Goal: Transaction & Acquisition: Book appointment/travel/reservation

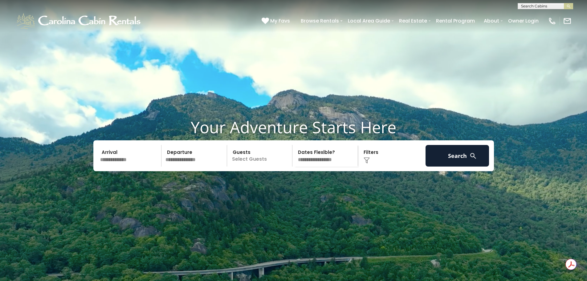
click at [373, 166] on div "Click to Choose" at bounding box center [392, 156] width 64 height 22
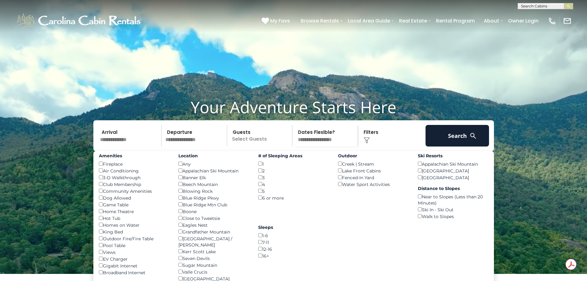
scroll to position [31, 0]
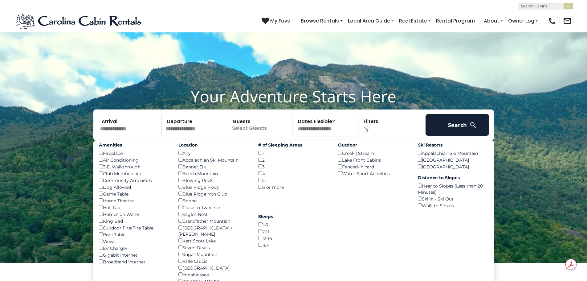
click at [113, 190] on div "Dog Allowed ()" at bounding box center [134, 186] width 71 height 7
click at [118, 136] on input "text" at bounding box center [130, 125] width 64 height 22
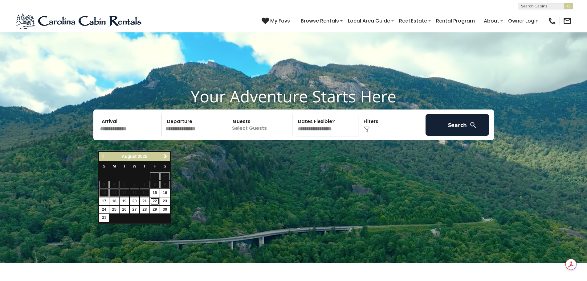
click at [155, 202] on link "22" at bounding box center [155, 201] width 10 height 8
type input "*******"
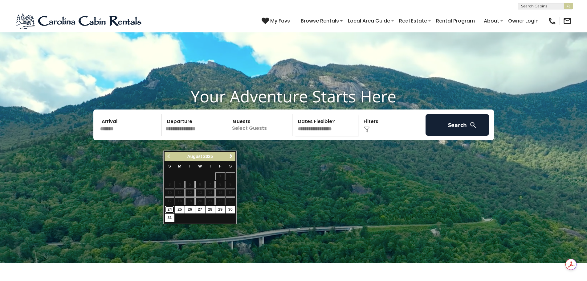
click at [167, 208] on link "24" at bounding box center [170, 210] width 10 height 8
type input "*******"
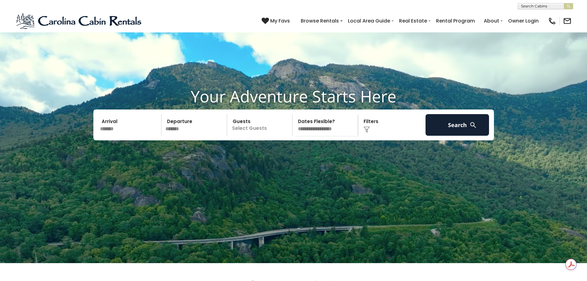
click at [258, 136] on p "Select Guests" at bounding box center [260, 125] width 63 height 22
click at [290, 153] on span "+" at bounding box center [290, 150] width 2 height 6
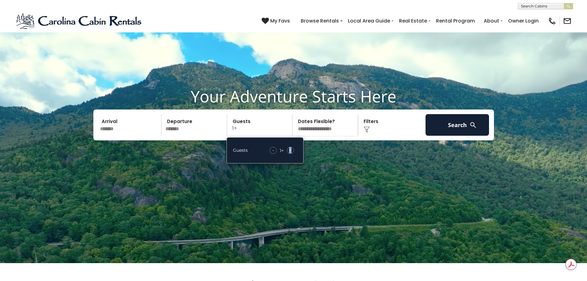
click at [290, 153] on span "+" at bounding box center [290, 150] width 2 height 6
click at [448, 136] on button "Search" at bounding box center [458, 125] width 64 height 22
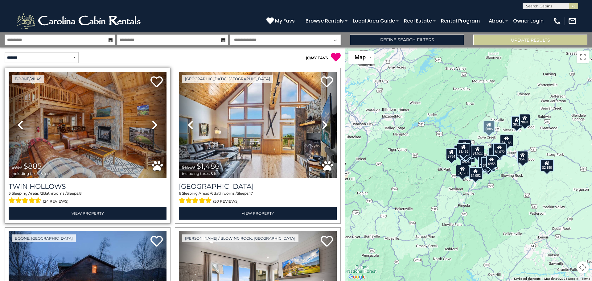
click at [143, 122] on link "Next" at bounding box center [155, 125] width 24 height 106
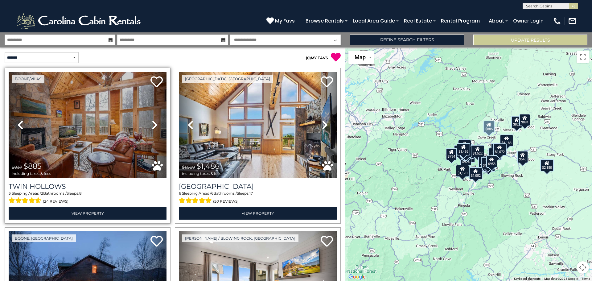
click at [152, 122] on icon at bounding box center [155, 125] width 6 height 10
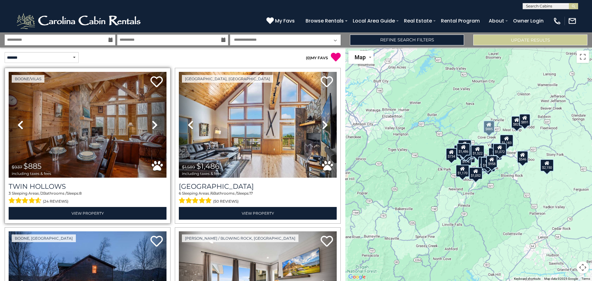
click at [152, 122] on icon at bounding box center [155, 125] width 6 height 10
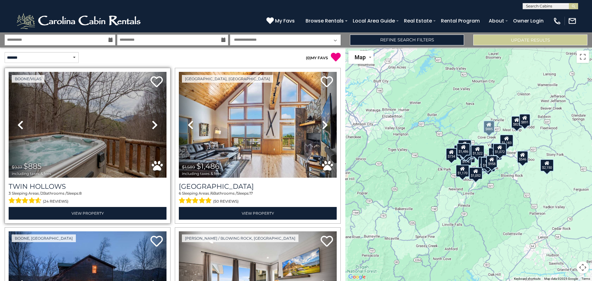
click at [150, 123] on link "Next" at bounding box center [155, 125] width 24 height 106
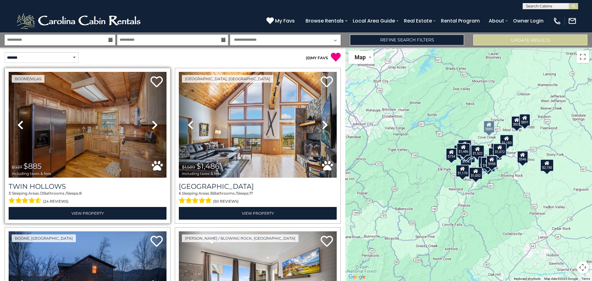
click at [152, 122] on icon at bounding box center [155, 125] width 6 height 10
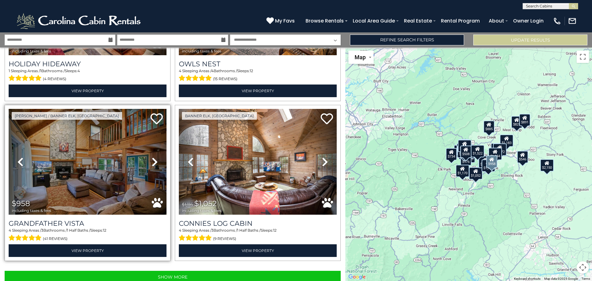
scroll to position [2197, 0]
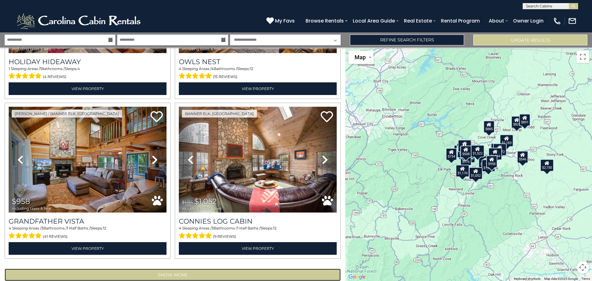
click at [170, 268] on button "Show More" at bounding box center [173, 274] width 336 height 12
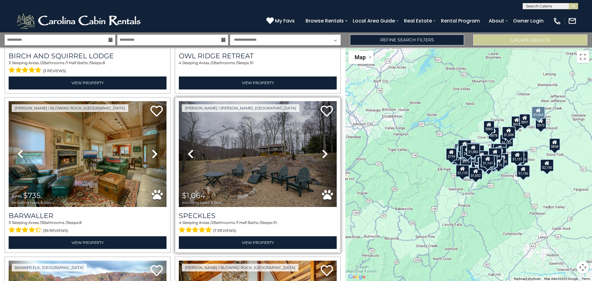
scroll to position [3800, 0]
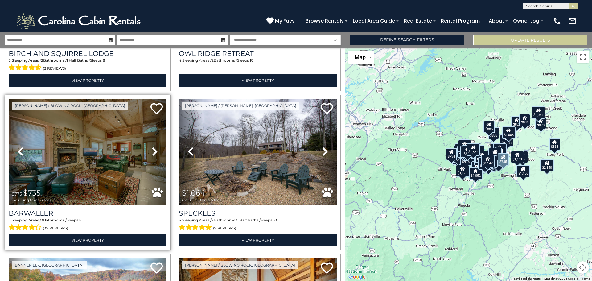
click at [152, 146] on icon at bounding box center [155, 151] width 6 height 10
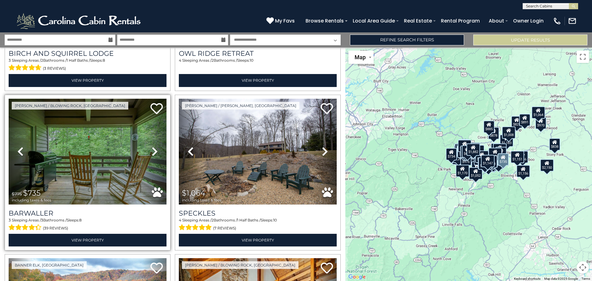
click at [152, 146] on icon at bounding box center [155, 151] width 6 height 10
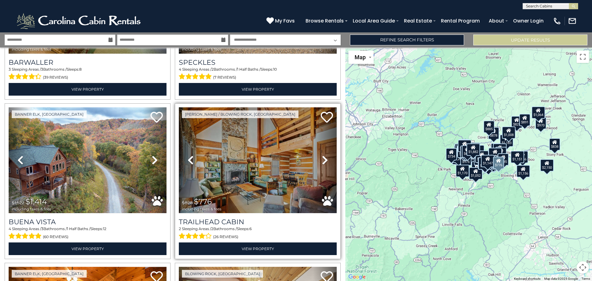
scroll to position [3955, 0]
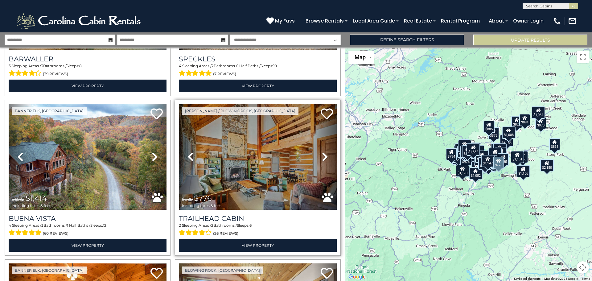
click at [322, 152] on icon at bounding box center [325, 157] width 6 height 10
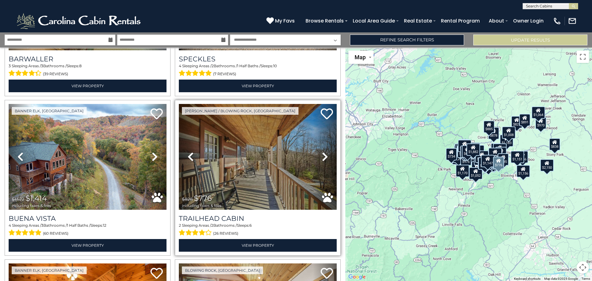
click at [322, 152] on icon at bounding box center [325, 157] width 6 height 10
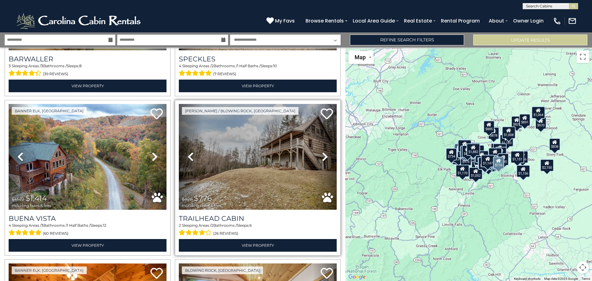
click at [322, 152] on icon at bounding box center [325, 157] width 6 height 10
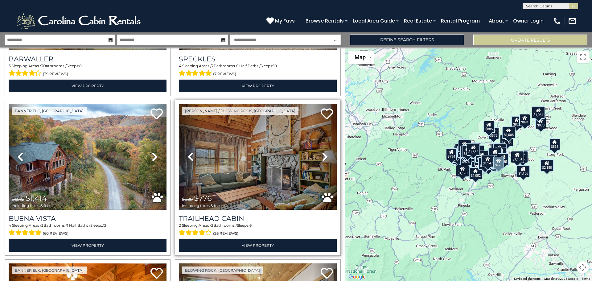
click at [322, 152] on icon at bounding box center [325, 157] width 6 height 10
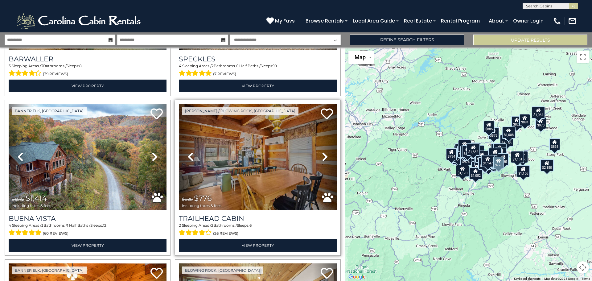
click at [322, 152] on icon at bounding box center [325, 157] width 6 height 10
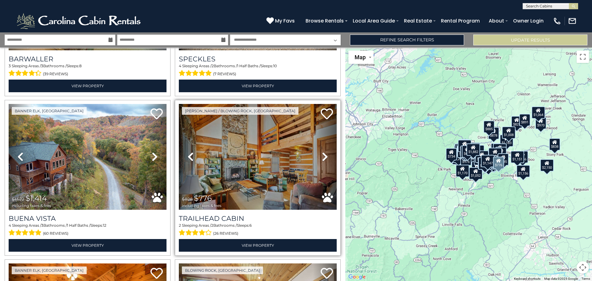
click at [322, 152] on icon at bounding box center [325, 157] width 6 height 10
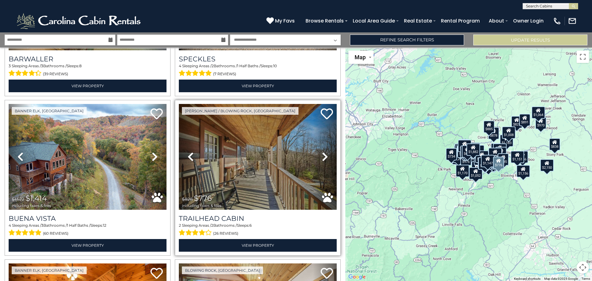
click at [322, 152] on icon at bounding box center [325, 157] width 6 height 10
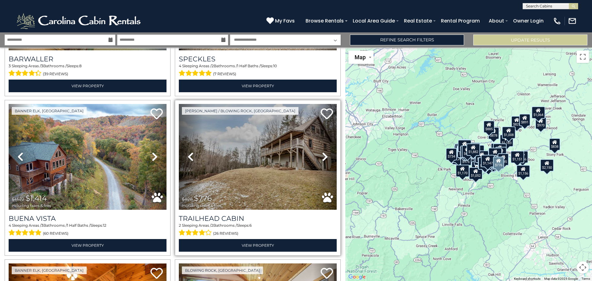
click at [322, 152] on icon at bounding box center [325, 157] width 6 height 10
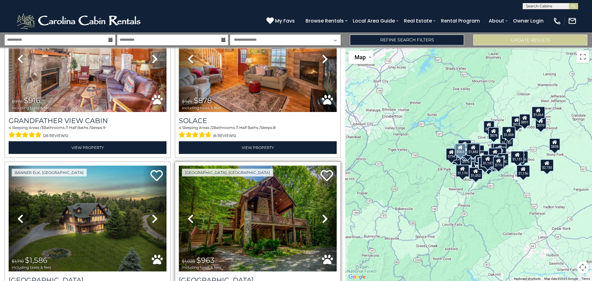
scroll to position [4571, 0]
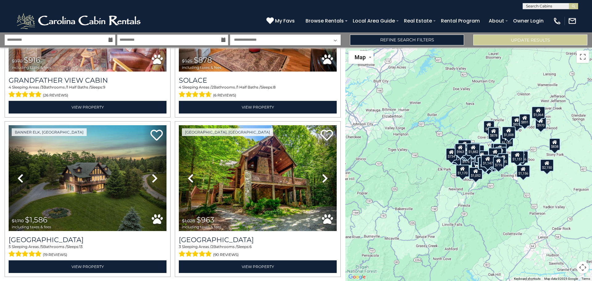
click at [581, 266] on button "Map camera controls" at bounding box center [582, 267] width 12 height 12
click at [569, 232] on button "Zoom in" at bounding box center [567, 236] width 12 height 12
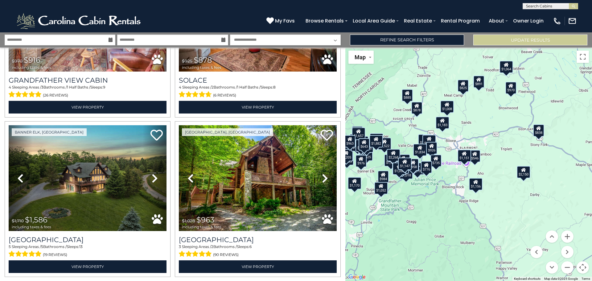
drag, startPoint x: 541, startPoint y: 230, endPoint x: 446, endPoint y: 227, distance: 95.0
click at [439, 229] on div "$885 $1,486 $1,142 $2,150 $1,525 $1,573 $938 $976 $546 $617 $1,276 $1,170 $1,58…" at bounding box center [468, 163] width 247 height 233
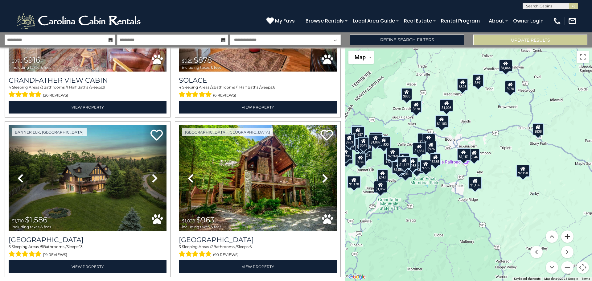
click at [567, 237] on button "Zoom in" at bounding box center [567, 236] width 12 height 12
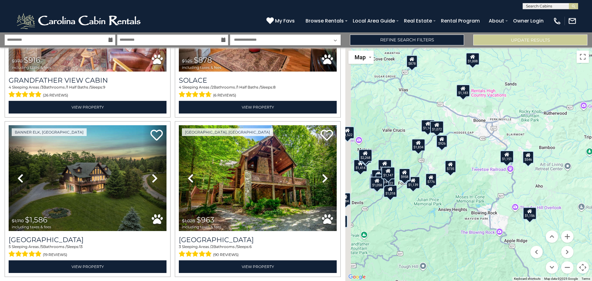
drag, startPoint x: 426, startPoint y: 187, endPoint x: 497, endPoint y: 190, distance: 71.0
click at [497, 190] on div "$885 $1,486 $1,142 $2,150 $1,525 $1,573 $938 $976 $546 $617 $1,276 $1,170 $1,58…" at bounding box center [468, 163] width 247 height 233
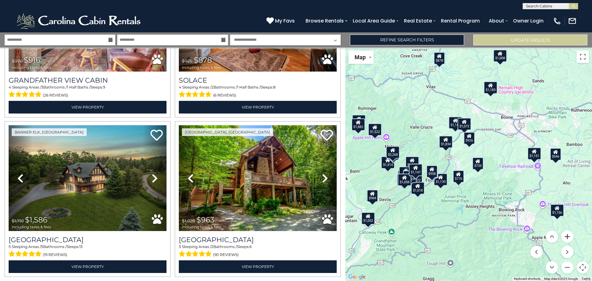
click at [568, 239] on button "Zoom in" at bounding box center [567, 236] width 12 height 12
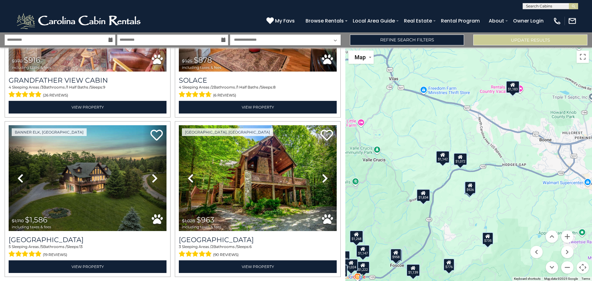
drag, startPoint x: 525, startPoint y: 169, endPoint x: 507, endPoint y: 214, distance: 48.1
click at [507, 214] on div "$885 $1,486 $1,142 $2,150 $1,525 $1,573 $938 $976 $546 $617 $1,276 $1,170 $1,58…" at bounding box center [468, 163] width 247 height 233
click at [564, 237] on button "Zoom in" at bounding box center [567, 236] width 12 height 12
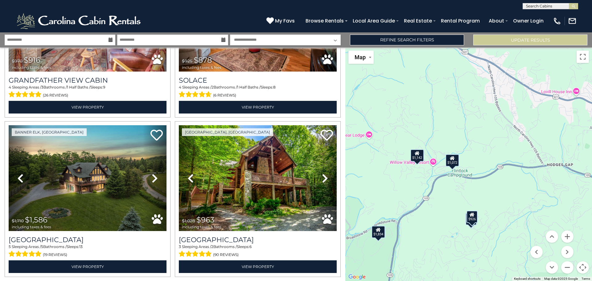
click at [418, 158] on div "$1,142" at bounding box center [417, 155] width 14 height 12
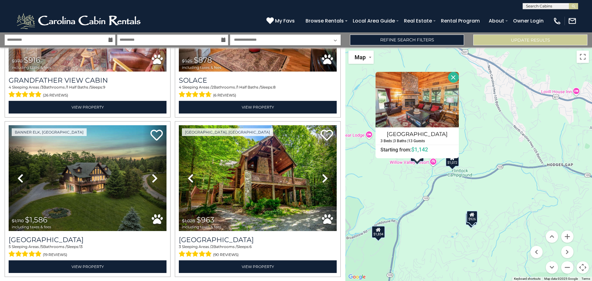
drag, startPoint x: 470, startPoint y: 188, endPoint x: 463, endPoint y: 178, distance: 12.3
click at [470, 187] on div "$885 $1,486 $1,142 $2,150 $1,525 $1,573 $938 $976 $546 $617 $1,276 $1,170 $1,58…" at bounding box center [468, 163] width 247 height 233
drag, startPoint x: 505, startPoint y: 171, endPoint x: 502, endPoint y: 169, distance: 4.1
click at [505, 171] on div "$885 $1,486 $1,142 $2,150 $1,525 $1,573 $938 $976 $546 $617 $1,276 $1,170 $1,58…" at bounding box center [468, 163] width 247 height 233
click at [453, 79] on button "Close" at bounding box center [453, 77] width 11 height 11
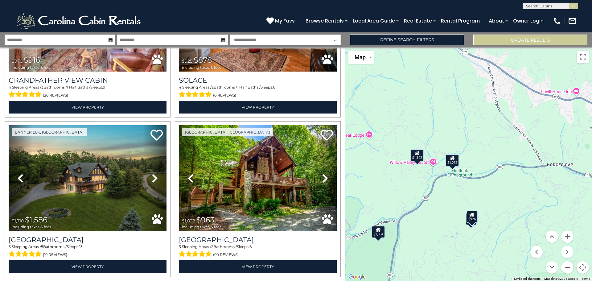
click at [454, 161] on div "$1,072" at bounding box center [452, 160] width 14 height 12
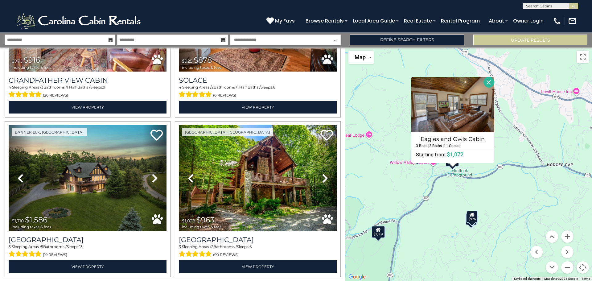
drag, startPoint x: 489, startPoint y: 81, endPoint x: 488, endPoint y: 87, distance: 5.6
click at [489, 81] on button "Close" at bounding box center [488, 82] width 11 height 11
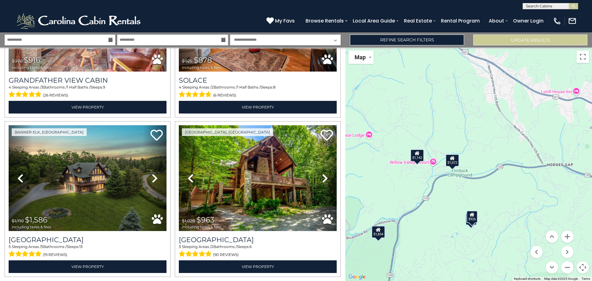
click at [473, 220] on div "$926" at bounding box center [471, 217] width 11 height 12
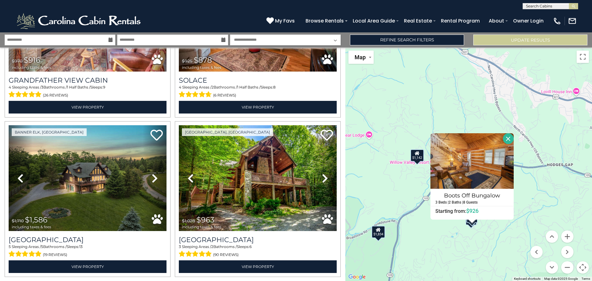
click at [509, 137] on button "Close" at bounding box center [508, 138] width 11 height 11
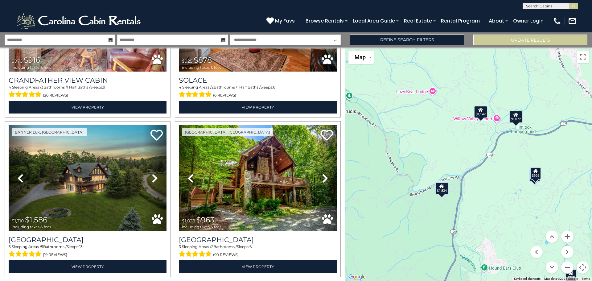
drag, startPoint x: 420, startPoint y: 197, endPoint x: 485, endPoint y: 152, distance: 79.1
click at [485, 152] on div "$885 $1,486 $1,142 $2,150 $1,525 $1,573 $938 $976 $546 $617 $1,276 $1,170 $1,58…" at bounding box center [468, 163] width 247 height 233
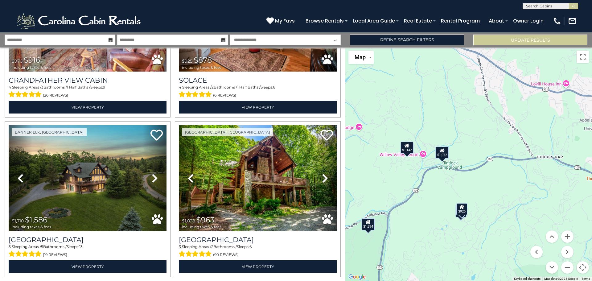
drag, startPoint x: 499, startPoint y: 173, endPoint x: 408, endPoint y: 218, distance: 101.5
click at [408, 218] on div "$885 $1,486 $1,142 $2,150 $1,525 $1,573 $938 $976 $546 $617 $1,276 $1,170 $1,58…" at bounding box center [468, 163] width 247 height 233
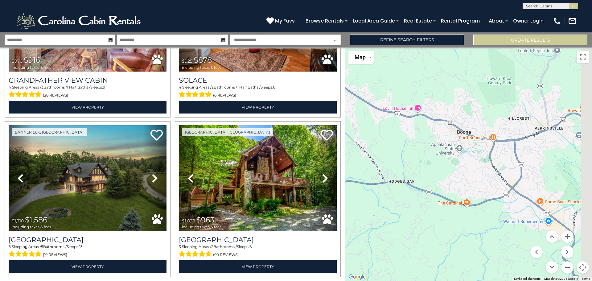
drag, startPoint x: 524, startPoint y: 177, endPoint x: 386, endPoint y: 186, distance: 139.0
click at [391, 190] on div "$885 $1,486 $1,142 $2,150 $1,525 $1,573 $938 $976 $546 $617 $1,276 $1,170 $1,58…" at bounding box center [468, 163] width 247 height 233
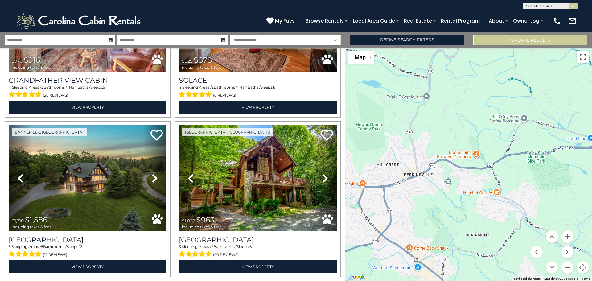
drag, startPoint x: 523, startPoint y: 177, endPoint x: 409, endPoint y: 218, distance: 121.5
click at [409, 218] on div "$885 $1,486 $1,142 $2,150 $1,525 $1,573 $938 $976 $546 $617 $1,276 $1,170 $1,58…" at bounding box center [468, 163] width 247 height 233
click at [570, 265] on button "Zoom out" at bounding box center [567, 267] width 12 height 12
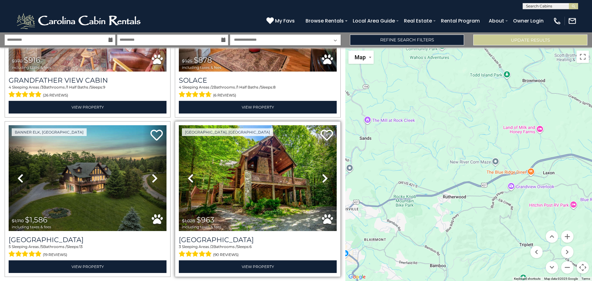
drag, startPoint x: 435, startPoint y: 130, endPoint x: 337, endPoint y: 170, distance: 105.4
click at [337, 170] on div "**********" at bounding box center [296, 156] width 592 height 248
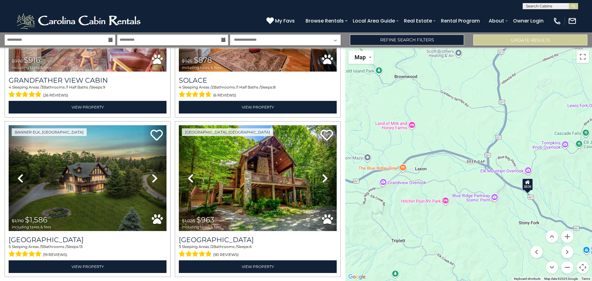
drag, startPoint x: 497, startPoint y: 190, endPoint x: 367, endPoint y: 188, distance: 129.5
click at [367, 188] on div "$885 $1,486 $1,142 $2,150 $1,525 $1,573 $938 $976 $546 $617 $1,276 $1,170 $1,58…" at bounding box center [468, 163] width 247 height 233
click at [529, 186] on div "$838" at bounding box center [527, 184] width 11 height 12
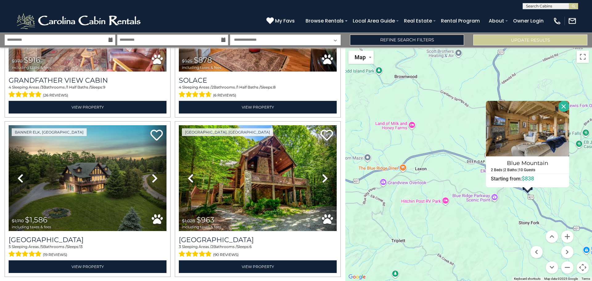
click at [493, 219] on div "$885 $1,486 $1,142 $2,150 $1,525 $1,573 $938 $976 $546 $617 $1,276 $1,170 $1,58…" at bounding box center [468, 163] width 247 height 233
click at [562, 105] on button "Close" at bounding box center [563, 106] width 11 height 11
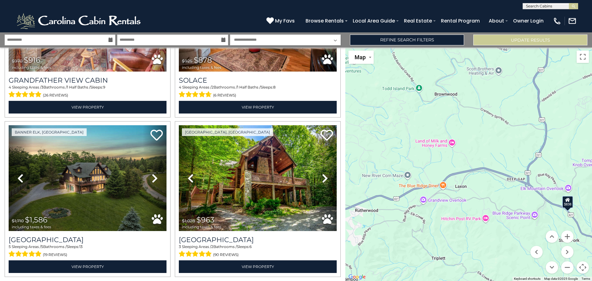
drag, startPoint x: 511, startPoint y: 142, endPoint x: 554, endPoint y: 160, distance: 46.0
click at [554, 160] on div "$885 $1,486 $1,142 $2,150 $1,525 $1,573 $938 $976 $546 $617 $1,276 $1,170 $1,58…" at bounding box center [468, 163] width 247 height 233
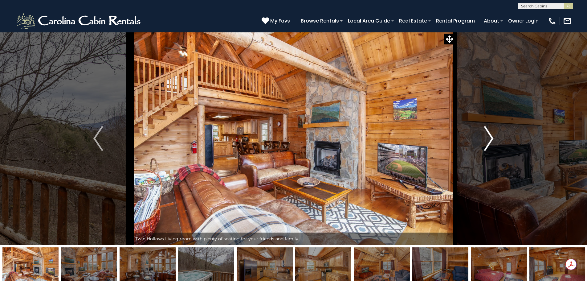
click at [486, 137] on img "Next" at bounding box center [488, 138] width 9 height 25
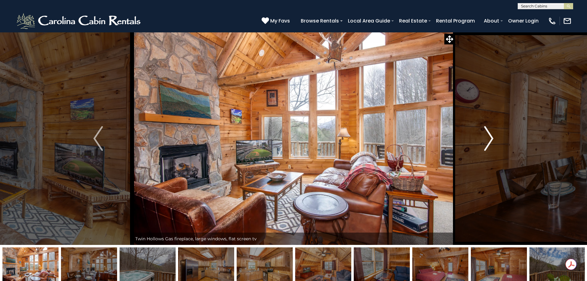
click at [486, 137] on img "Next" at bounding box center [488, 138] width 9 height 25
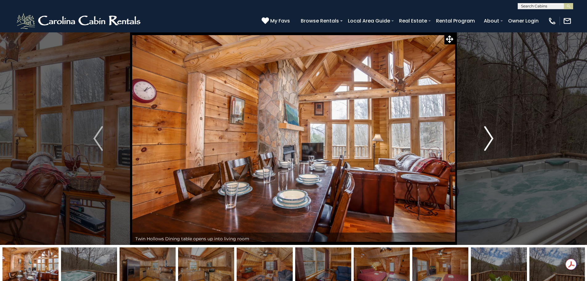
click at [486, 140] on img "Next" at bounding box center [488, 138] width 9 height 25
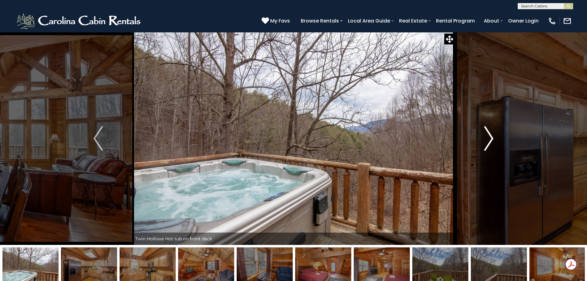
click at [486, 141] on img "Next" at bounding box center [488, 138] width 9 height 25
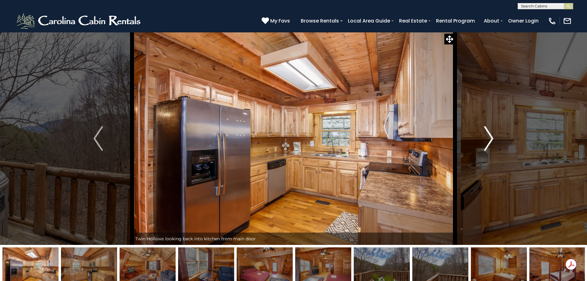
click at [486, 141] on img "Next" at bounding box center [488, 138] width 9 height 25
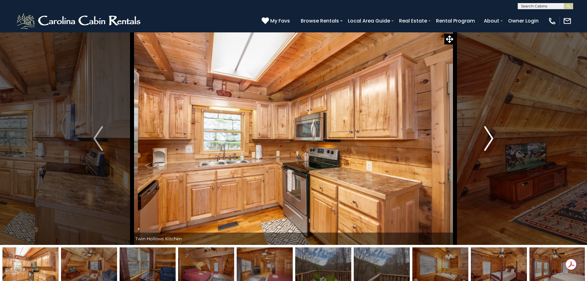
click at [486, 141] on img "Next" at bounding box center [488, 138] width 9 height 25
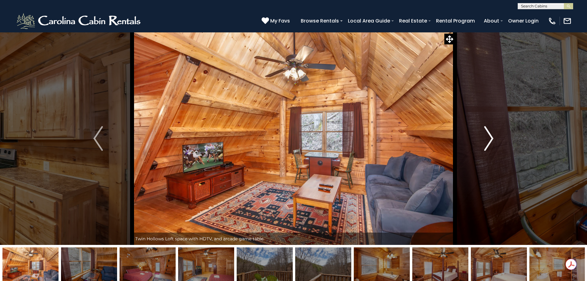
click at [486, 142] on img "Next" at bounding box center [488, 138] width 9 height 25
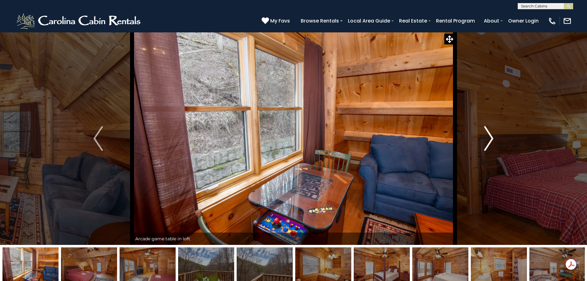
click at [486, 142] on img "Next" at bounding box center [488, 138] width 9 height 25
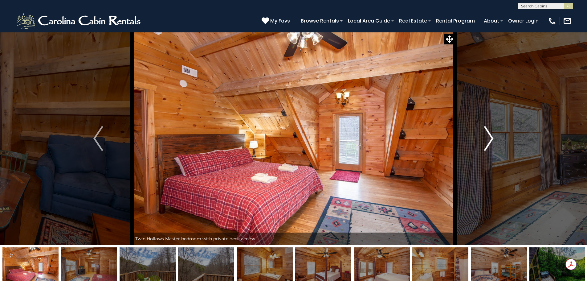
click at [486, 142] on img "Next" at bounding box center [488, 138] width 9 height 25
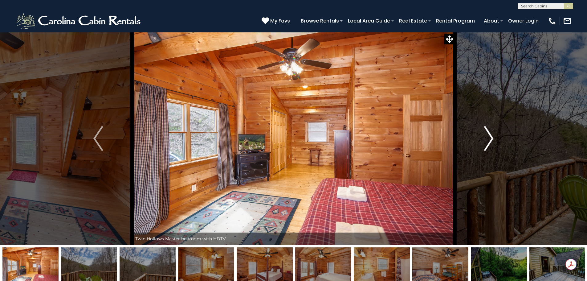
click at [486, 143] on img "Next" at bounding box center [488, 138] width 9 height 25
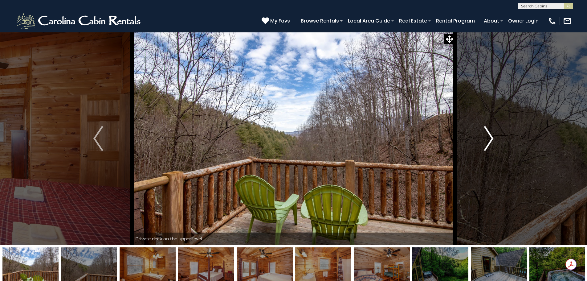
click at [489, 135] on img "Next" at bounding box center [488, 138] width 9 height 25
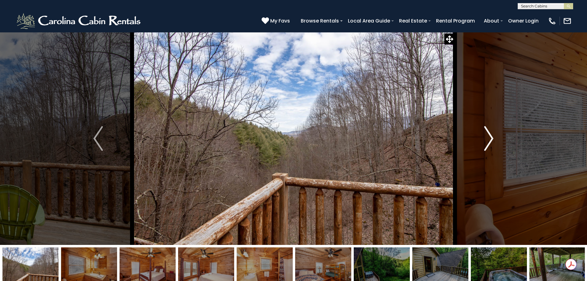
click at [489, 135] on img "Next" at bounding box center [488, 138] width 9 height 25
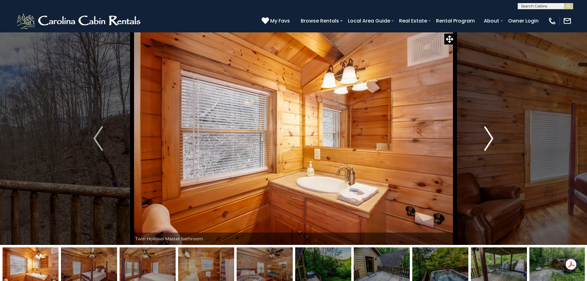
click at [489, 135] on img "Next" at bounding box center [488, 138] width 9 height 25
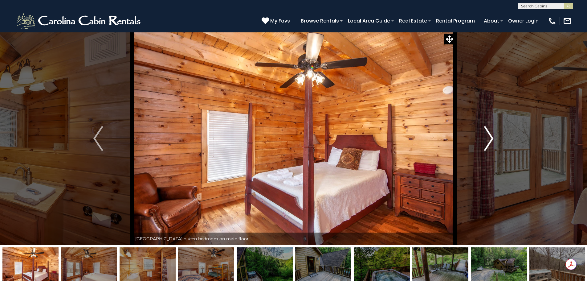
click at [489, 134] on img "Next" at bounding box center [488, 138] width 9 height 25
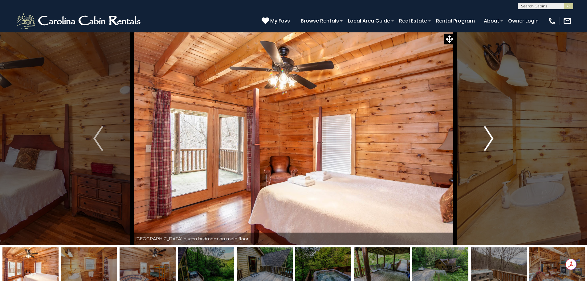
click at [490, 134] on img "Next" at bounding box center [488, 138] width 9 height 25
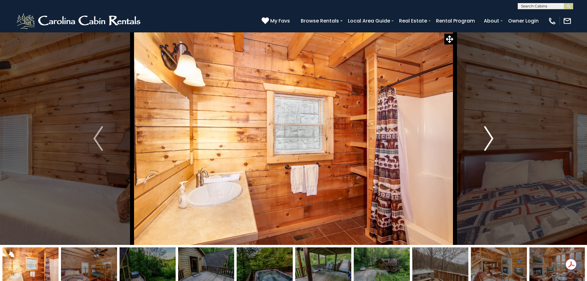
click at [490, 134] on img "Next" at bounding box center [488, 138] width 9 height 25
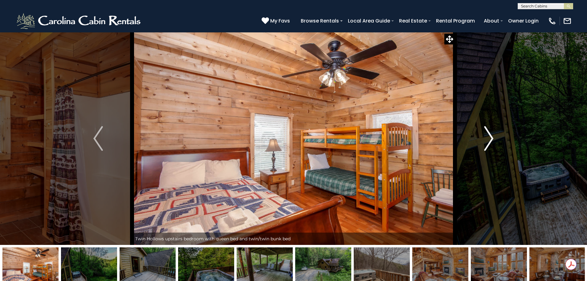
click at [490, 134] on img "Next" at bounding box center [488, 138] width 9 height 25
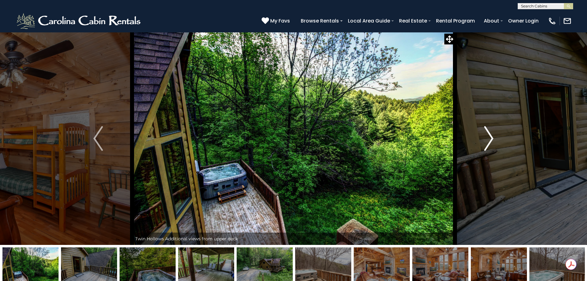
click at [490, 134] on img "Next" at bounding box center [488, 138] width 9 height 25
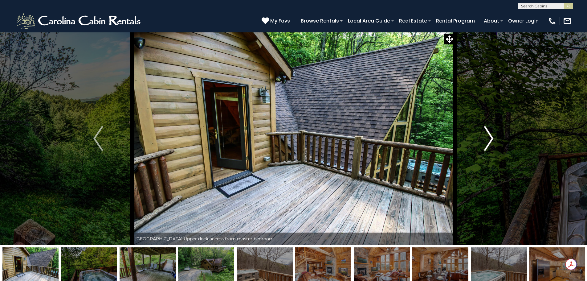
click at [490, 134] on img "Next" at bounding box center [488, 138] width 9 height 25
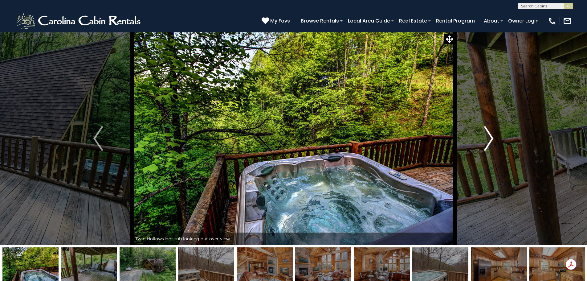
click at [491, 133] on img "Next" at bounding box center [488, 138] width 9 height 25
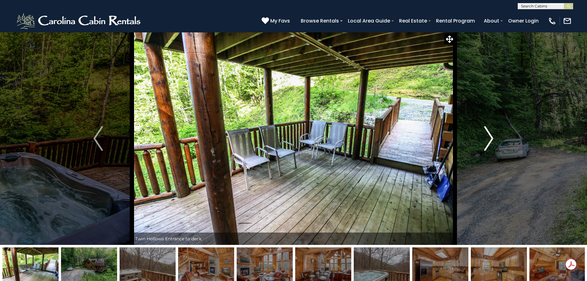
click at [494, 140] on button "Next" at bounding box center [489, 138] width 68 height 213
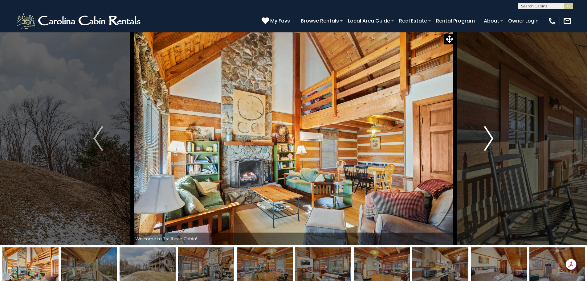
click at [489, 138] on img "Next" at bounding box center [488, 138] width 9 height 25
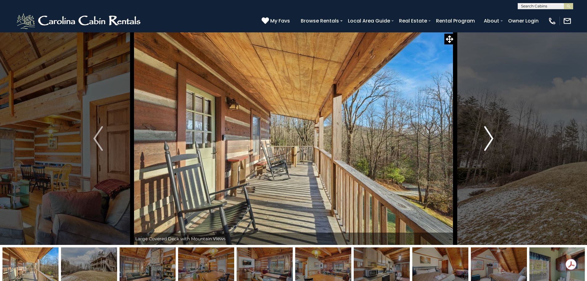
click at [489, 138] on img "Next" at bounding box center [488, 138] width 9 height 25
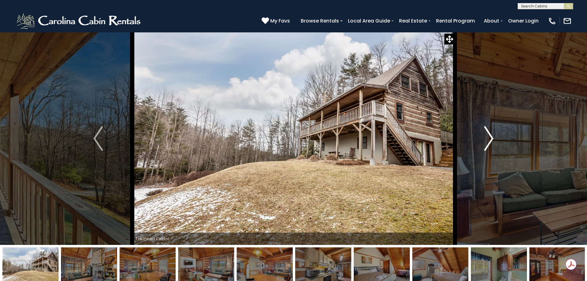
click at [487, 139] on img "Next" at bounding box center [488, 138] width 9 height 25
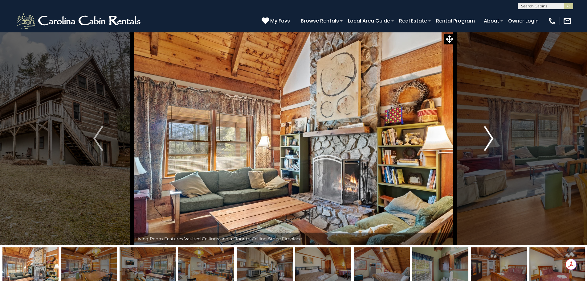
click at [486, 140] on img "Next" at bounding box center [488, 138] width 9 height 25
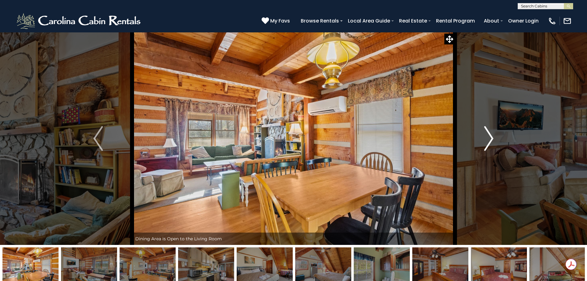
click at [486, 141] on img "Next" at bounding box center [488, 138] width 9 height 25
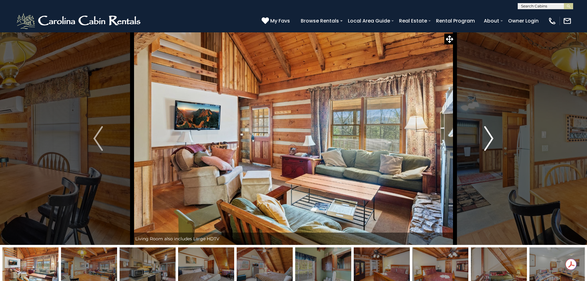
click at [486, 141] on img "Next" at bounding box center [488, 138] width 9 height 25
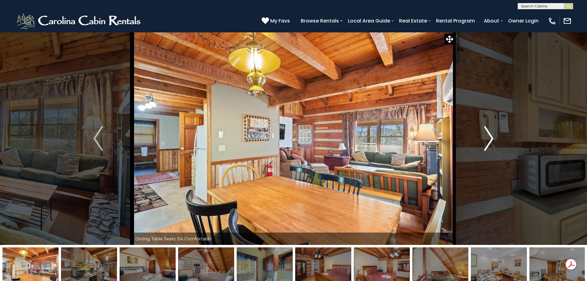
click at [486, 140] on img "Next" at bounding box center [488, 138] width 9 height 25
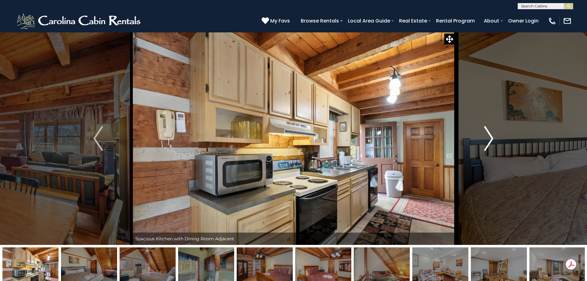
click at [486, 140] on img "Next" at bounding box center [488, 138] width 9 height 25
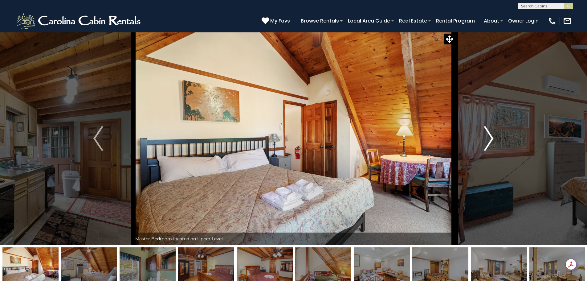
click at [486, 140] on img "Next" at bounding box center [488, 138] width 9 height 25
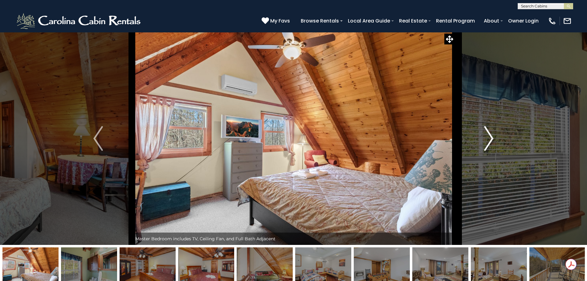
click at [486, 140] on img "Next" at bounding box center [488, 138] width 9 height 25
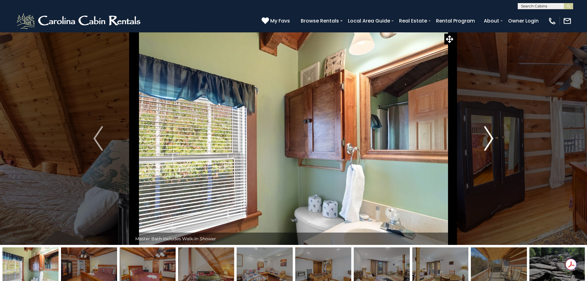
click at [487, 141] on img "Next" at bounding box center [488, 138] width 9 height 25
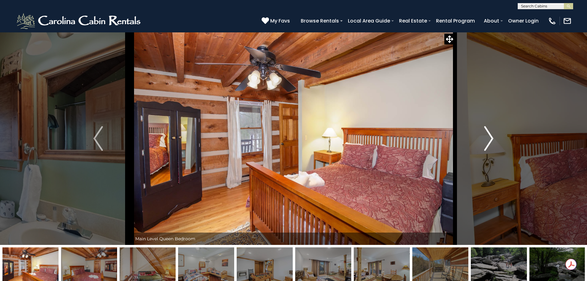
click at [487, 141] on img "Next" at bounding box center [488, 138] width 9 height 25
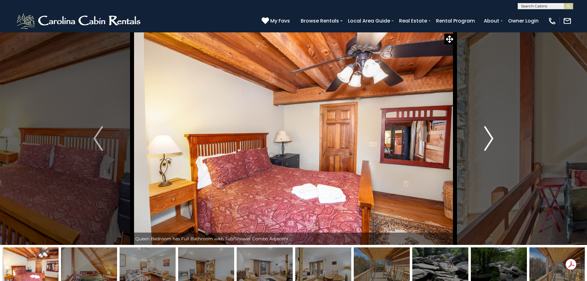
click at [487, 141] on img "Next" at bounding box center [488, 138] width 9 height 25
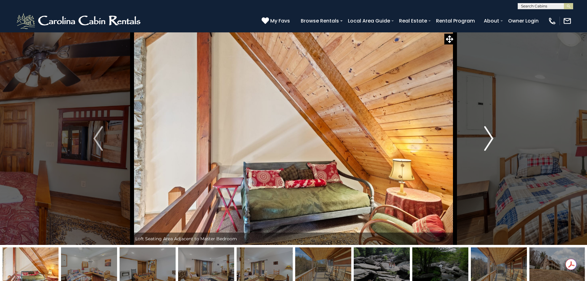
click at [487, 141] on img "Next" at bounding box center [488, 138] width 9 height 25
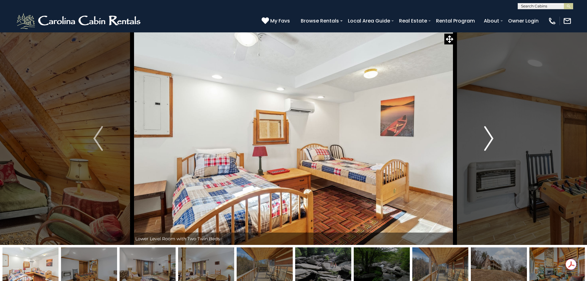
click at [487, 141] on img "Next" at bounding box center [488, 138] width 9 height 25
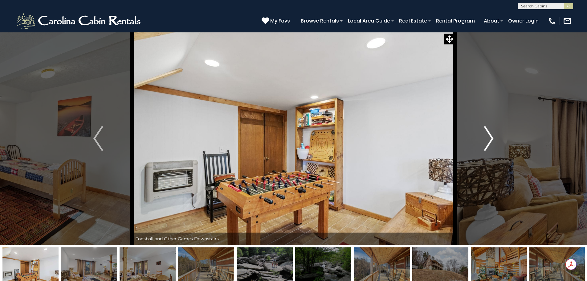
click at [487, 141] on img "Next" at bounding box center [488, 138] width 9 height 25
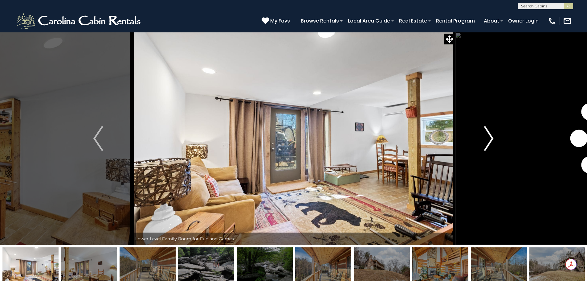
click at [487, 142] on img "Next" at bounding box center [488, 138] width 9 height 25
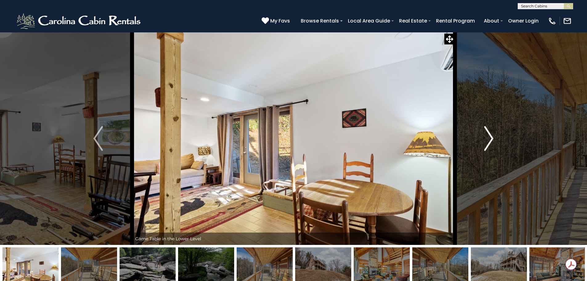
click at [487, 142] on img "Next" at bounding box center [488, 138] width 9 height 25
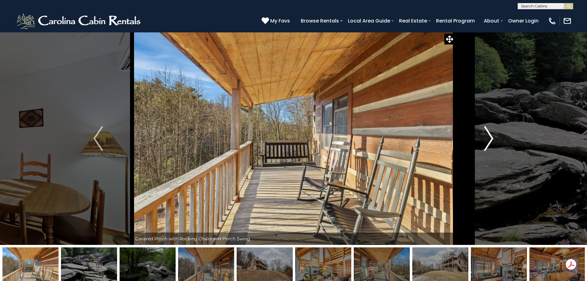
click at [487, 142] on img "Next" at bounding box center [488, 138] width 9 height 25
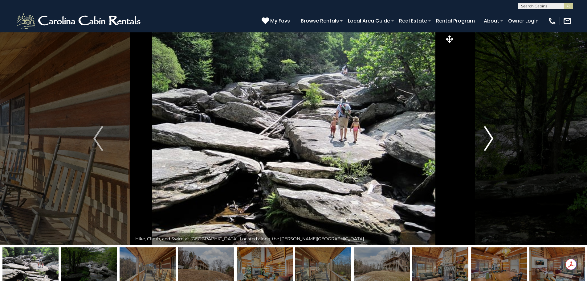
click at [487, 142] on img "Next" at bounding box center [488, 138] width 9 height 25
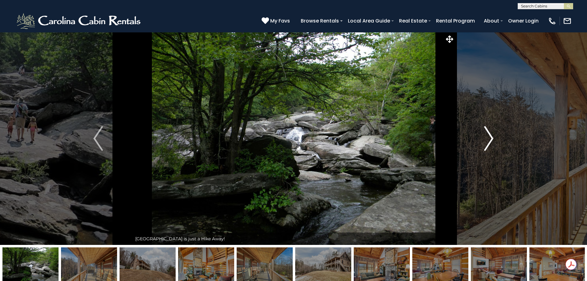
click at [487, 143] on img "Next" at bounding box center [488, 138] width 9 height 25
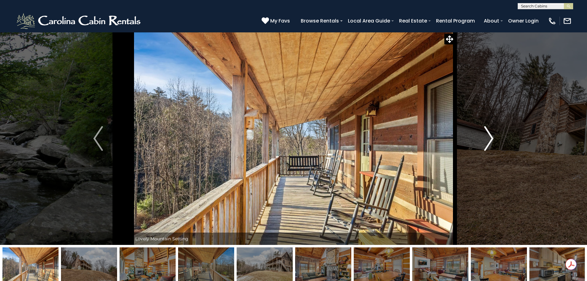
click at [487, 143] on img "Next" at bounding box center [488, 138] width 9 height 25
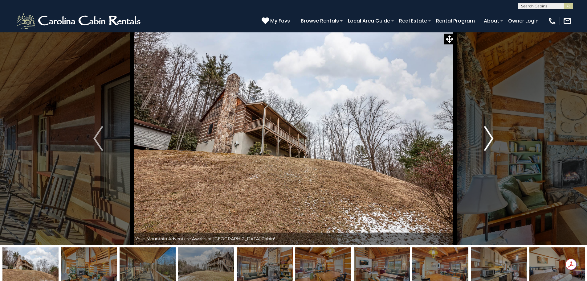
click at [487, 143] on img "Next" at bounding box center [488, 138] width 9 height 25
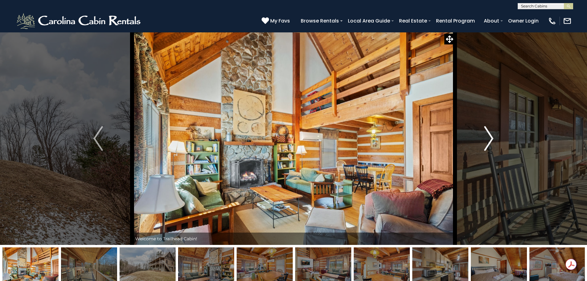
click at [487, 143] on img "Next" at bounding box center [488, 138] width 9 height 25
